Goal: Task Accomplishment & Management: Manage account settings

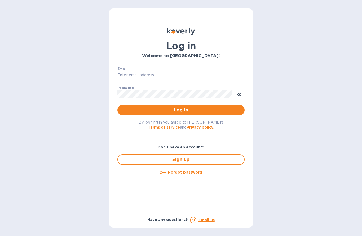
click at [189, 73] on input "Email" at bounding box center [180, 75] width 127 height 8
type input "[EMAIL_ADDRESS][DOMAIN_NAME]"
click at [207, 113] on button "Log in" at bounding box center [180, 110] width 127 height 11
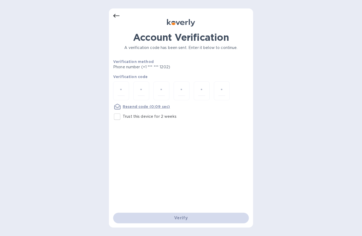
click at [117, 116] on input "Trust this device for 2 weeks" at bounding box center [117, 116] width 11 height 11
checkbox input "true"
click at [120, 83] on div at bounding box center [121, 91] width 16 height 19
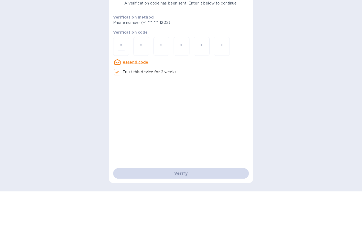
type input "6"
type input "8"
type input "2"
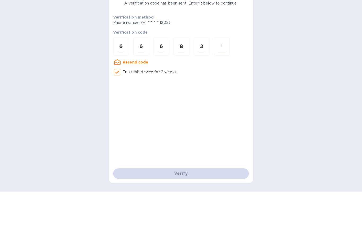
type input "0"
